Goal: Task Accomplishment & Management: Use online tool/utility

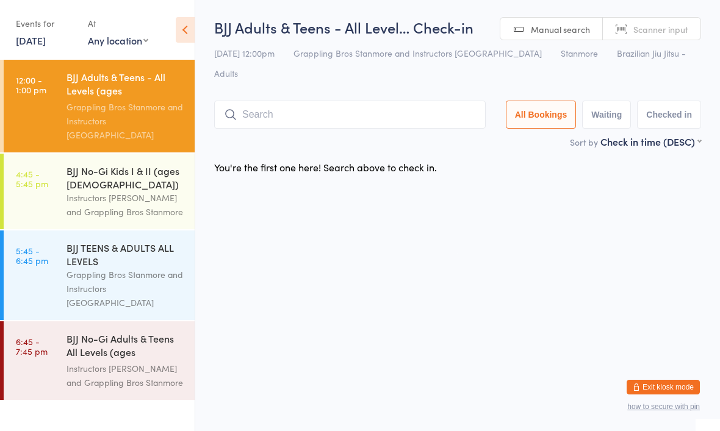
click at [46, 35] on link "[DATE]" at bounding box center [31, 40] width 30 height 13
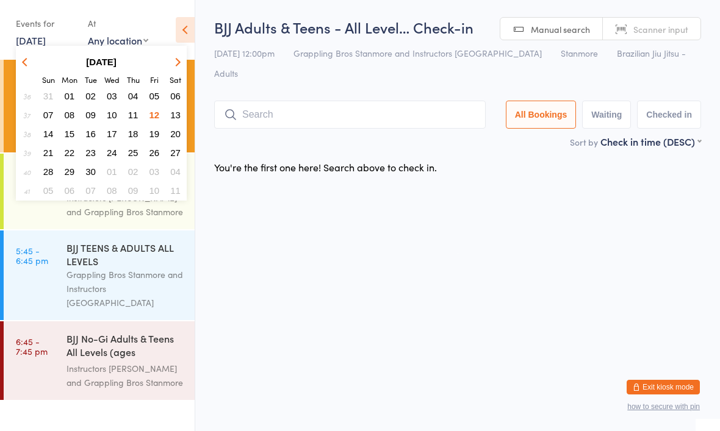
click at [179, 112] on span "13" at bounding box center [175, 115] width 10 height 10
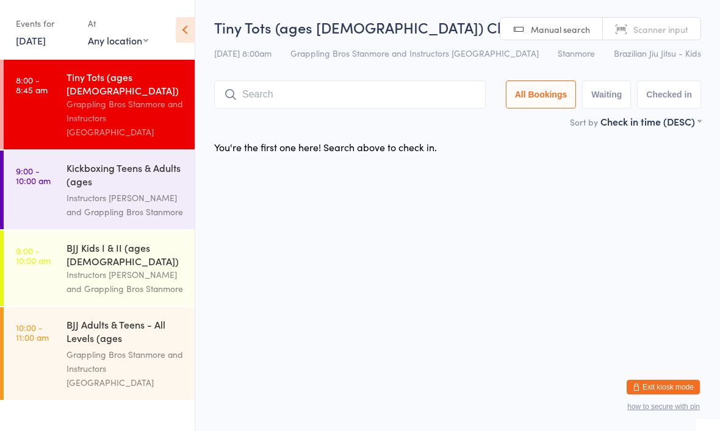
click at [46, 46] on link "[DATE]" at bounding box center [31, 40] width 30 height 13
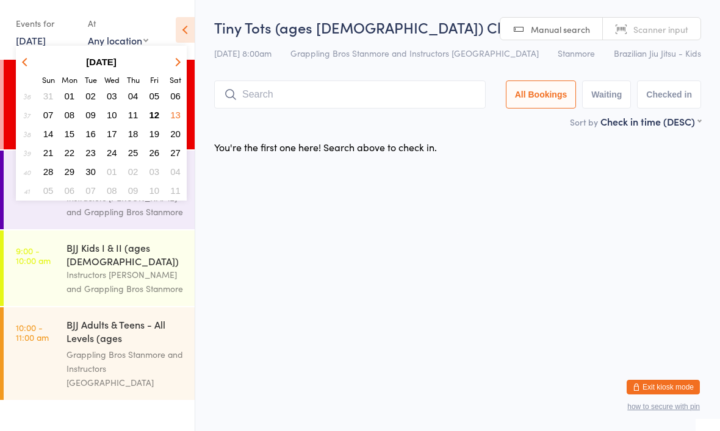
click at [54, 137] on button "14" at bounding box center [48, 134] width 19 height 16
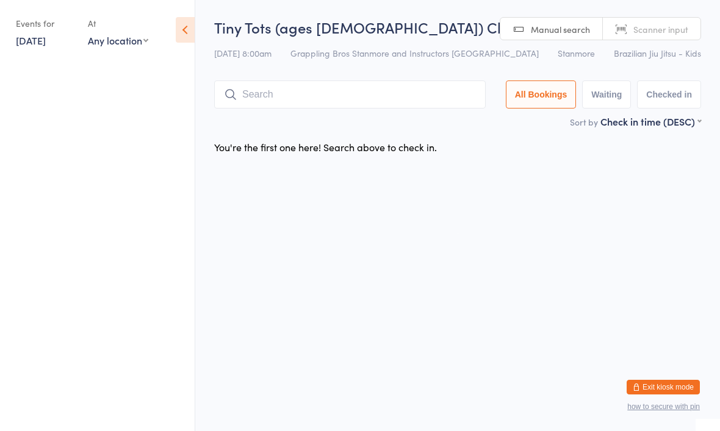
click at [46, 35] on link "[DATE]" at bounding box center [31, 40] width 30 height 13
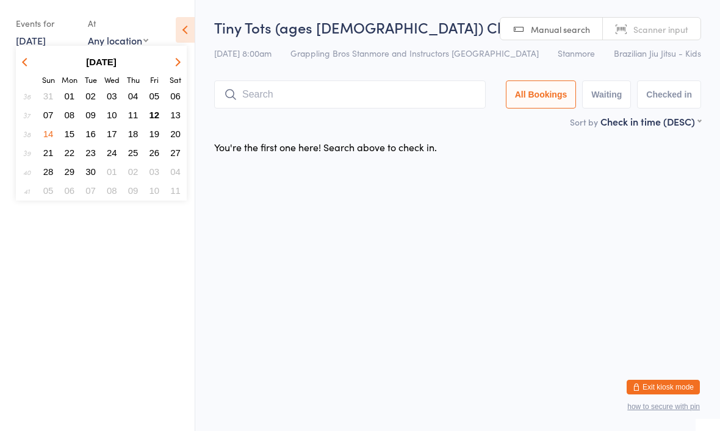
click at [76, 135] on button "15" at bounding box center [69, 134] width 19 height 16
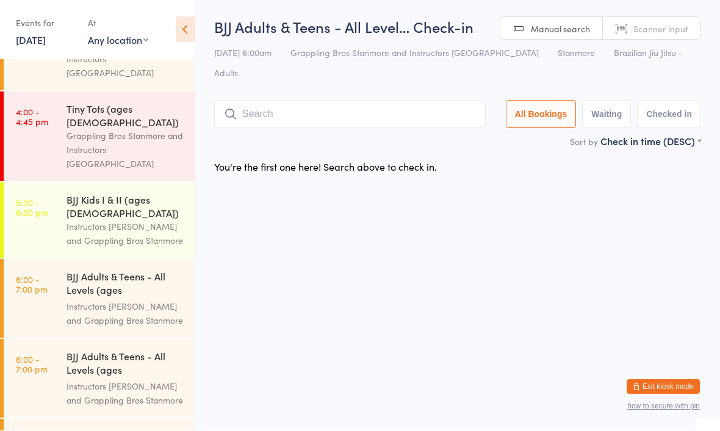
scroll to position [154, 0]
click at [40, 29] on div "Events for" at bounding box center [46, 23] width 60 height 20
click at [37, 31] on div "Events for" at bounding box center [46, 23] width 60 height 20
click at [35, 37] on link "[DATE]" at bounding box center [31, 40] width 30 height 13
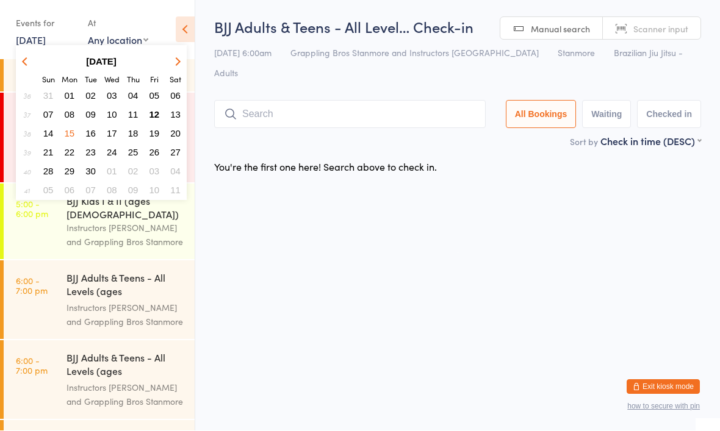
click at [95, 134] on span "16" at bounding box center [90, 134] width 10 height 10
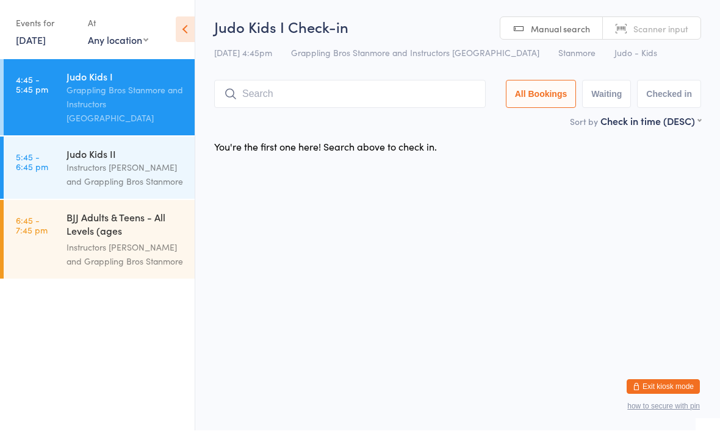
click at [41, 34] on link "[DATE]" at bounding box center [31, 40] width 30 height 13
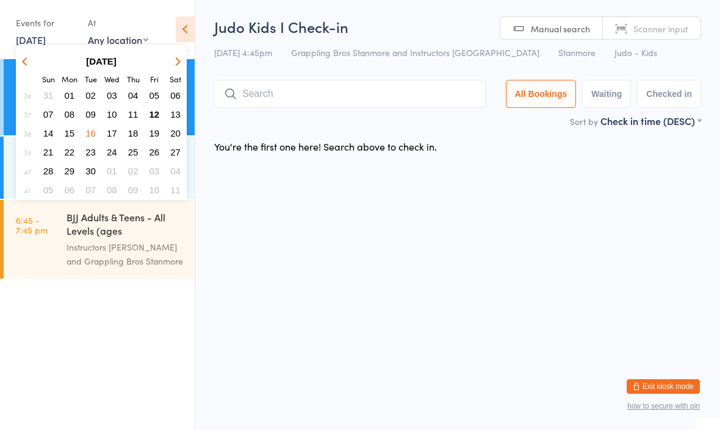
click at [118, 136] on button "17" at bounding box center [111, 134] width 19 height 16
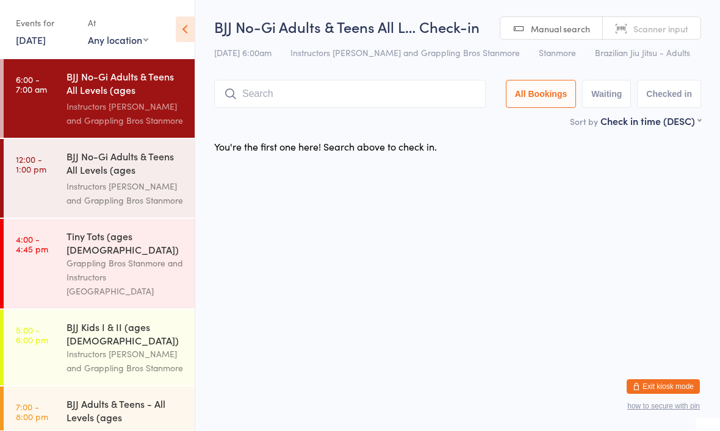
click at [42, 40] on link "[DATE]" at bounding box center [31, 40] width 30 height 13
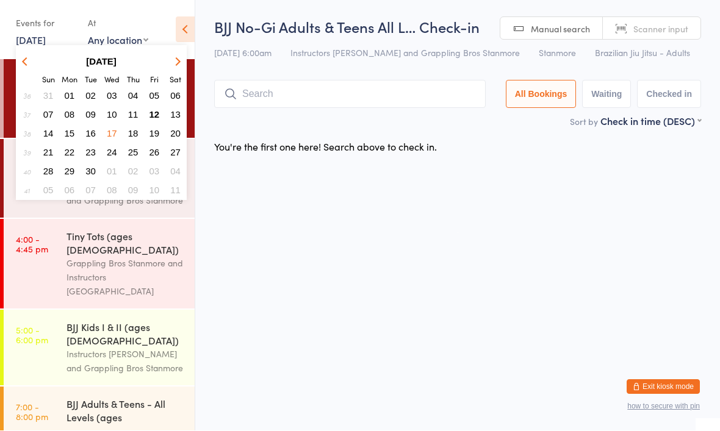
click at [135, 141] on button "18" at bounding box center [133, 134] width 19 height 16
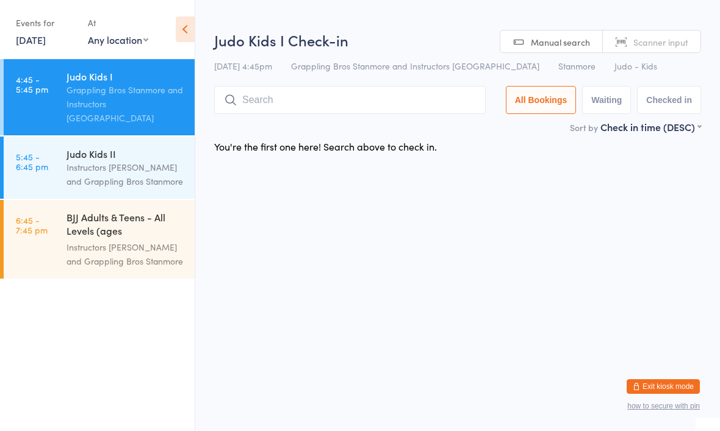
click at [46, 35] on link "[DATE]" at bounding box center [31, 40] width 30 height 13
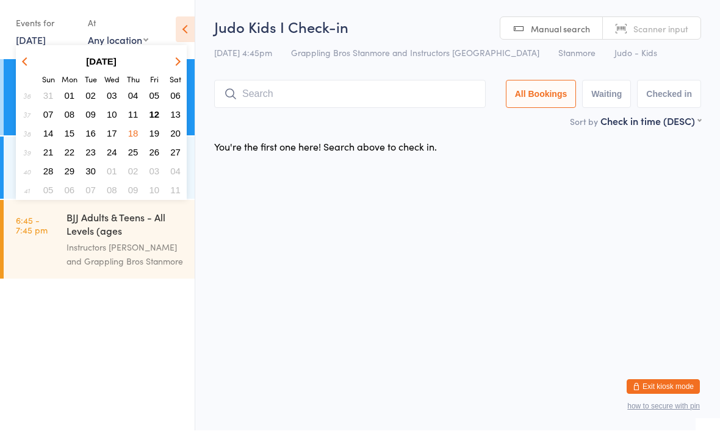
click at [152, 136] on span "19" at bounding box center [154, 134] width 10 height 10
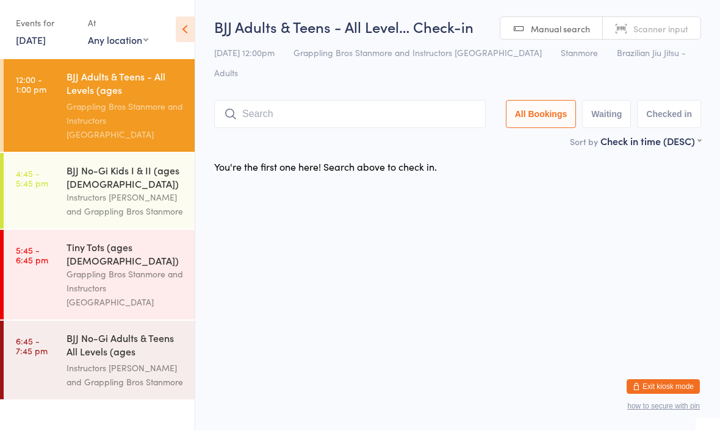
click at [39, 34] on link "[DATE]" at bounding box center [31, 40] width 30 height 13
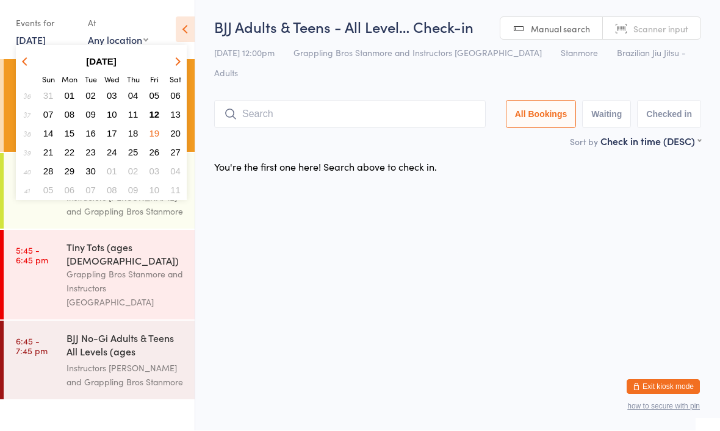
click at [155, 115] on span "12" at bounding box center [154, 115] width 10 height 10
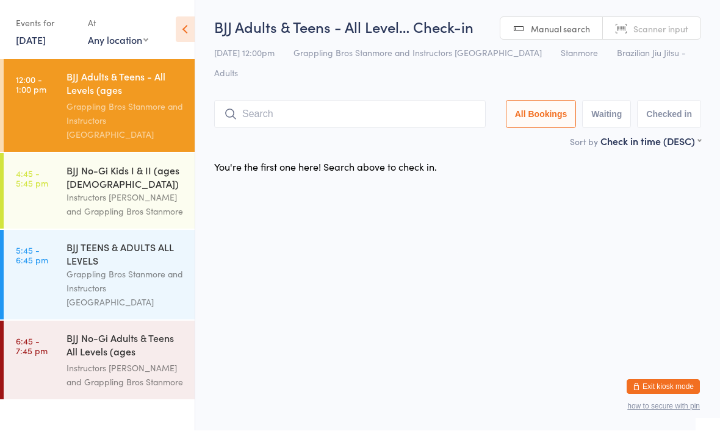
click at [360, 101] on input "search" at bounding box center [349, 115] width 271 height 28
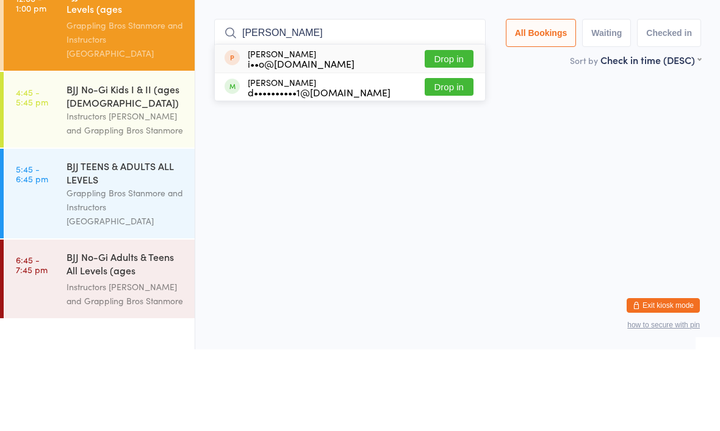
type input "[PERSON_NAME]"
click at [442, 160] on button "Drop in" at bounding box center [449, 169] width 49 height 18
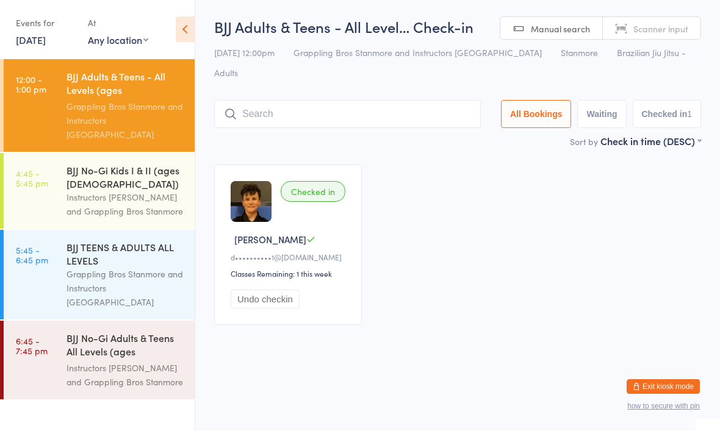
click at [376, 101] on input "search" at bounding box center [347, 115] width 267 height 28
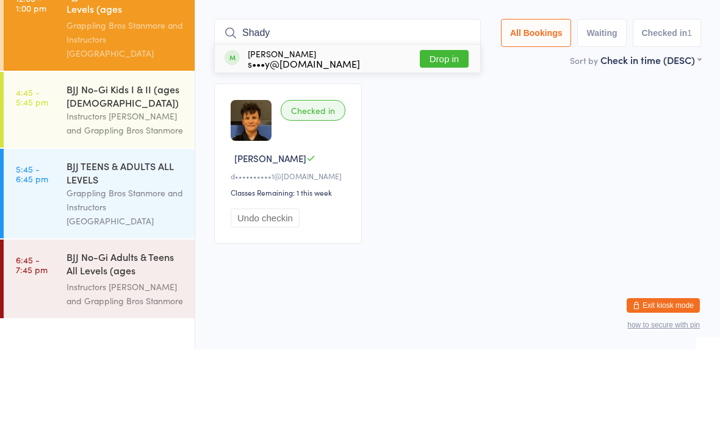
type input "Shady"
click at [450, 132] on button "Drop in" at bounding box center [444, 141] width 49 height 18
